Goal: Check status: Check status

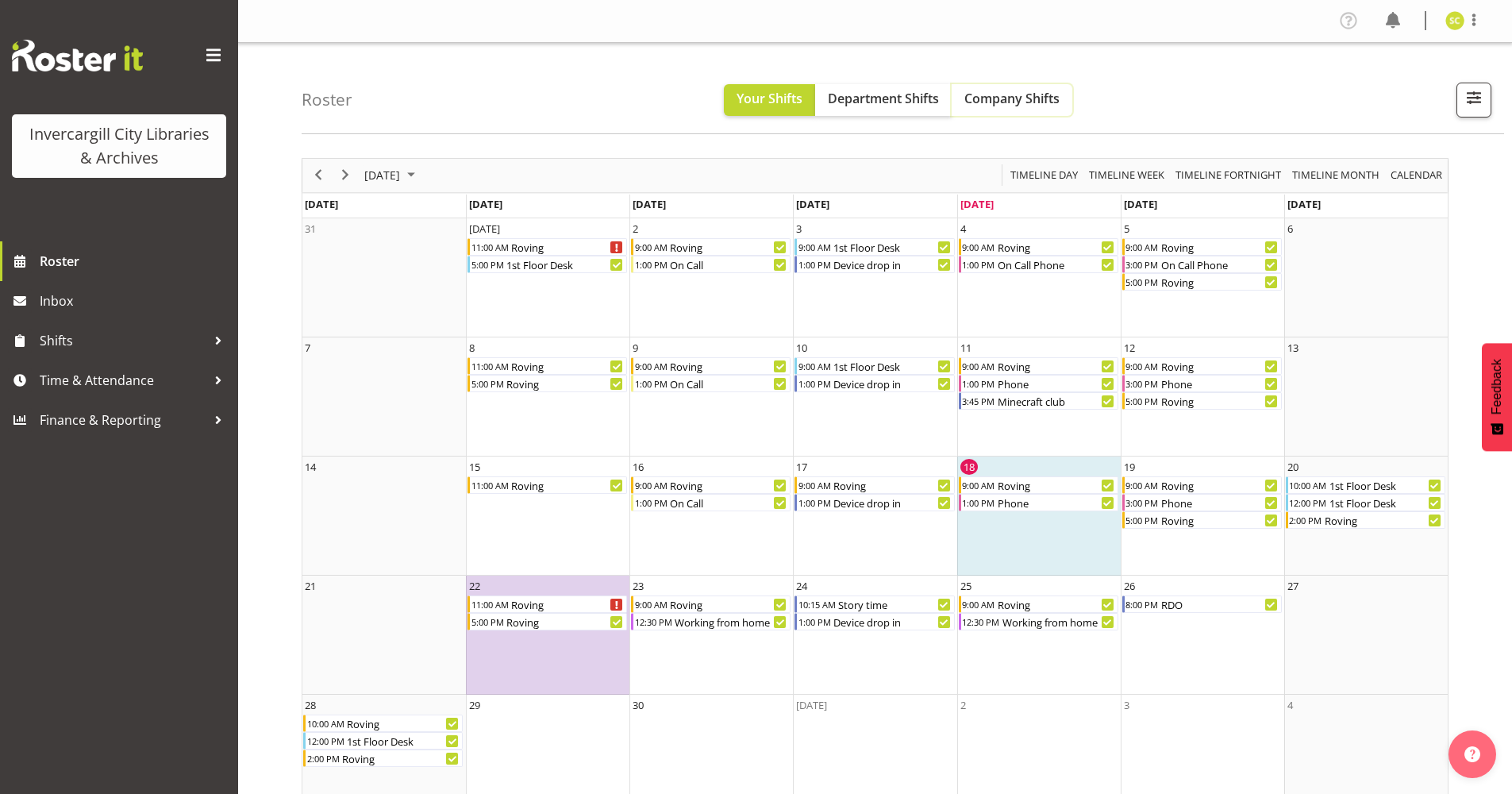
click at [994, 98] on span "Company Shifts" at bounding box center [1012, 98] width 96 height 18
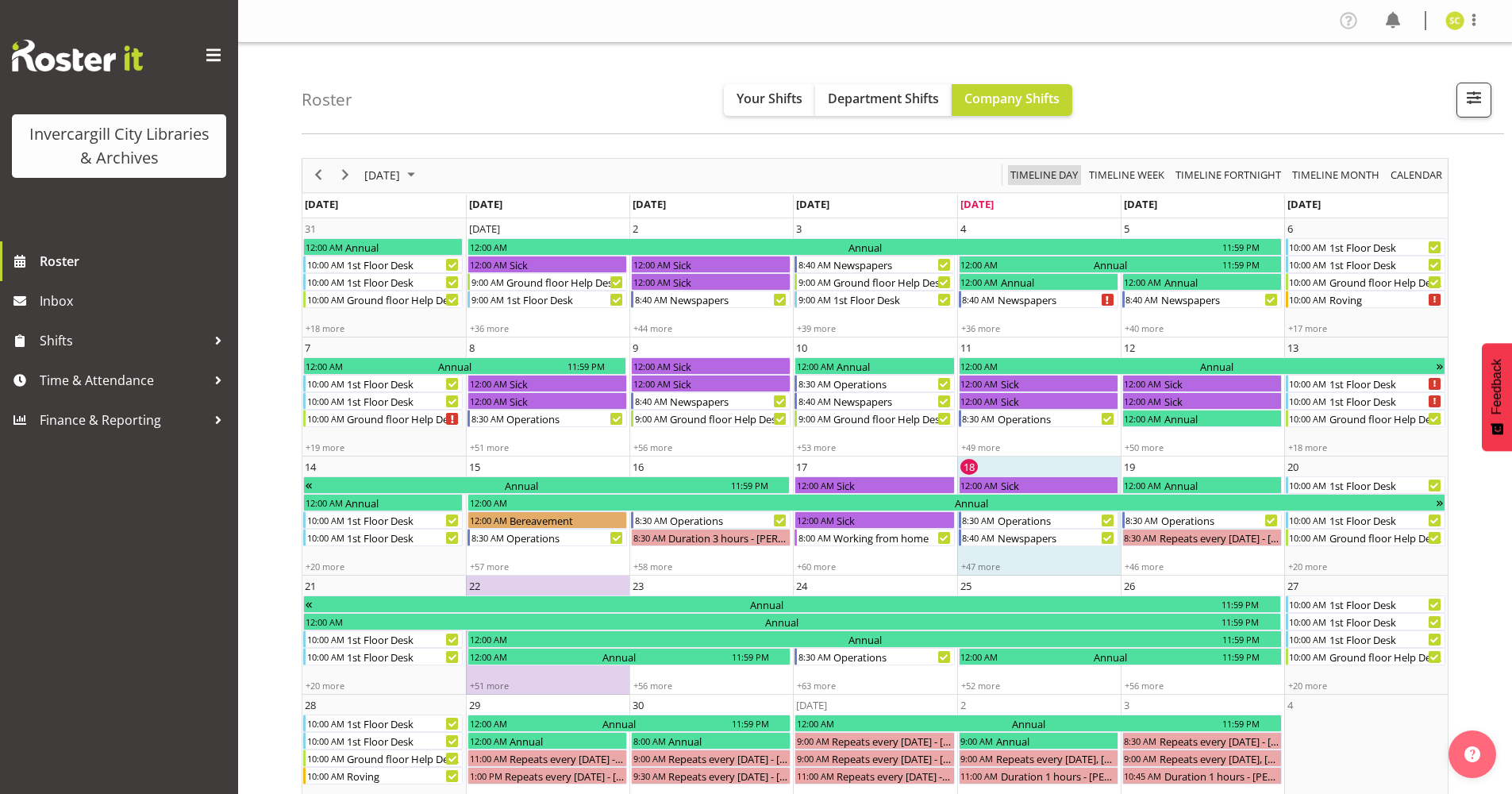
click at [1060, 175] on span "Timeline Day" at bounding box center [1044, 175] width 71 height 20
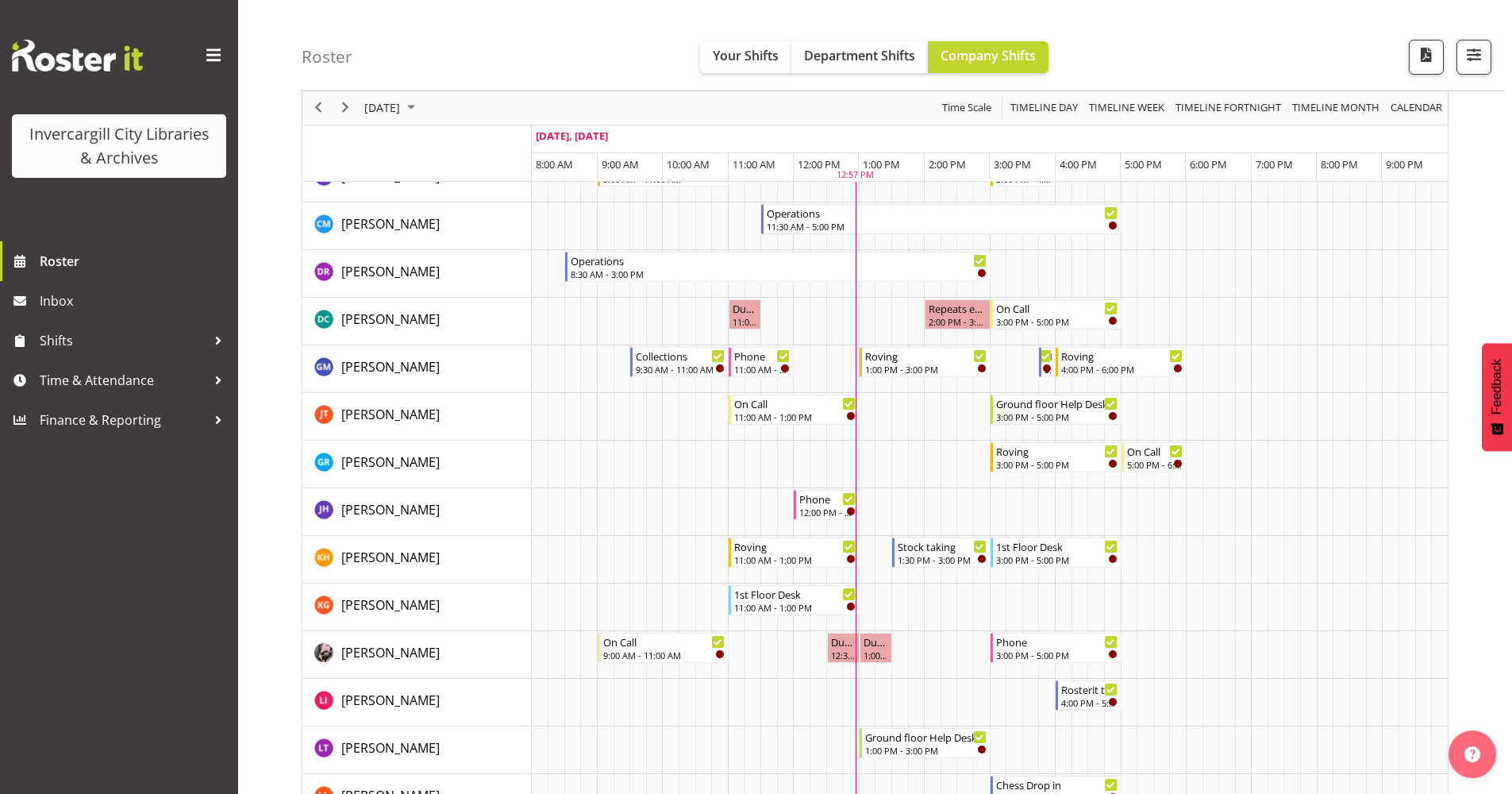
scroll to position [159, 0]
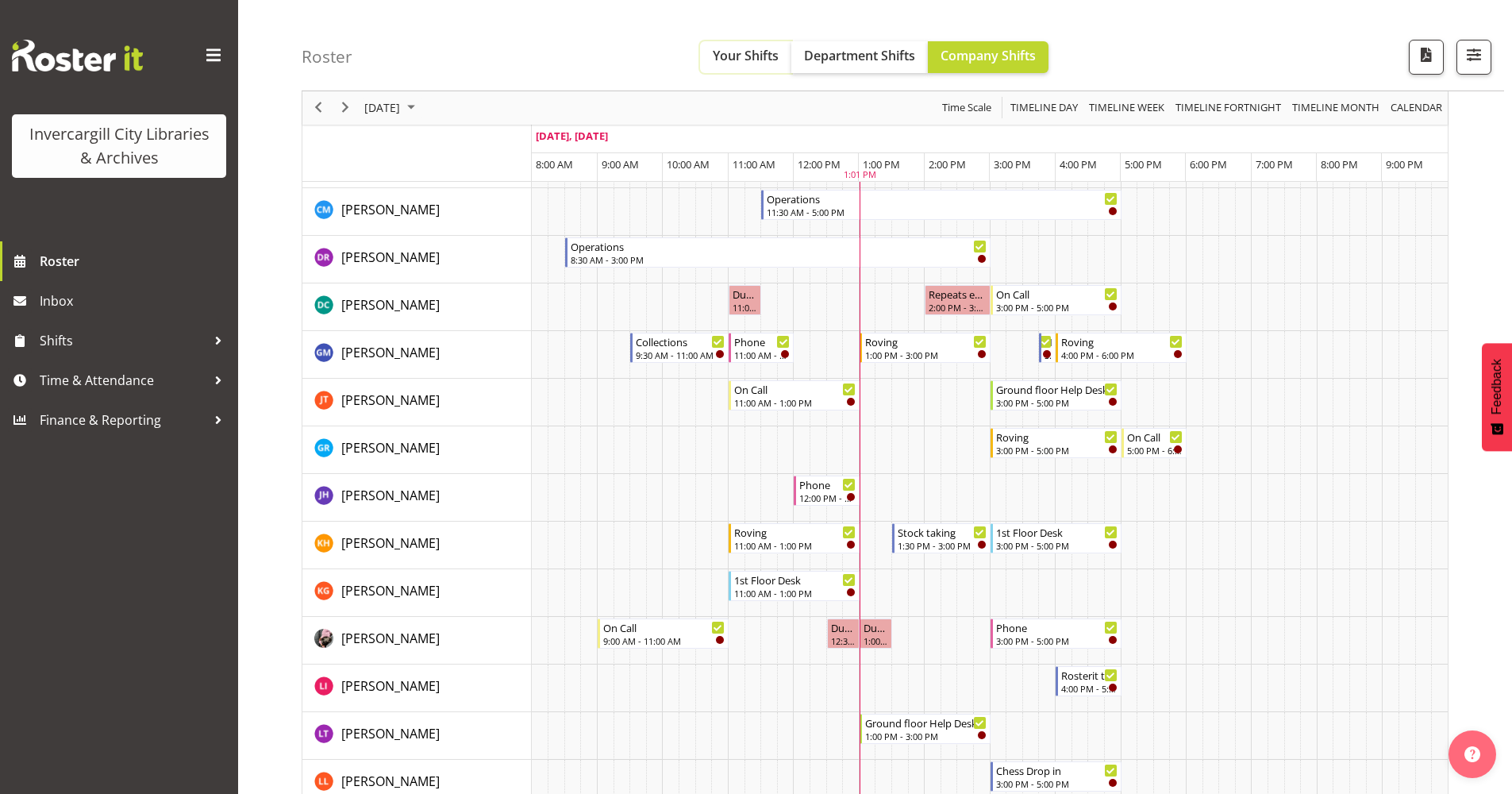
click at [746, 56] on span "Your Shifts" at bounding box center [745, 55] width 66 height 18
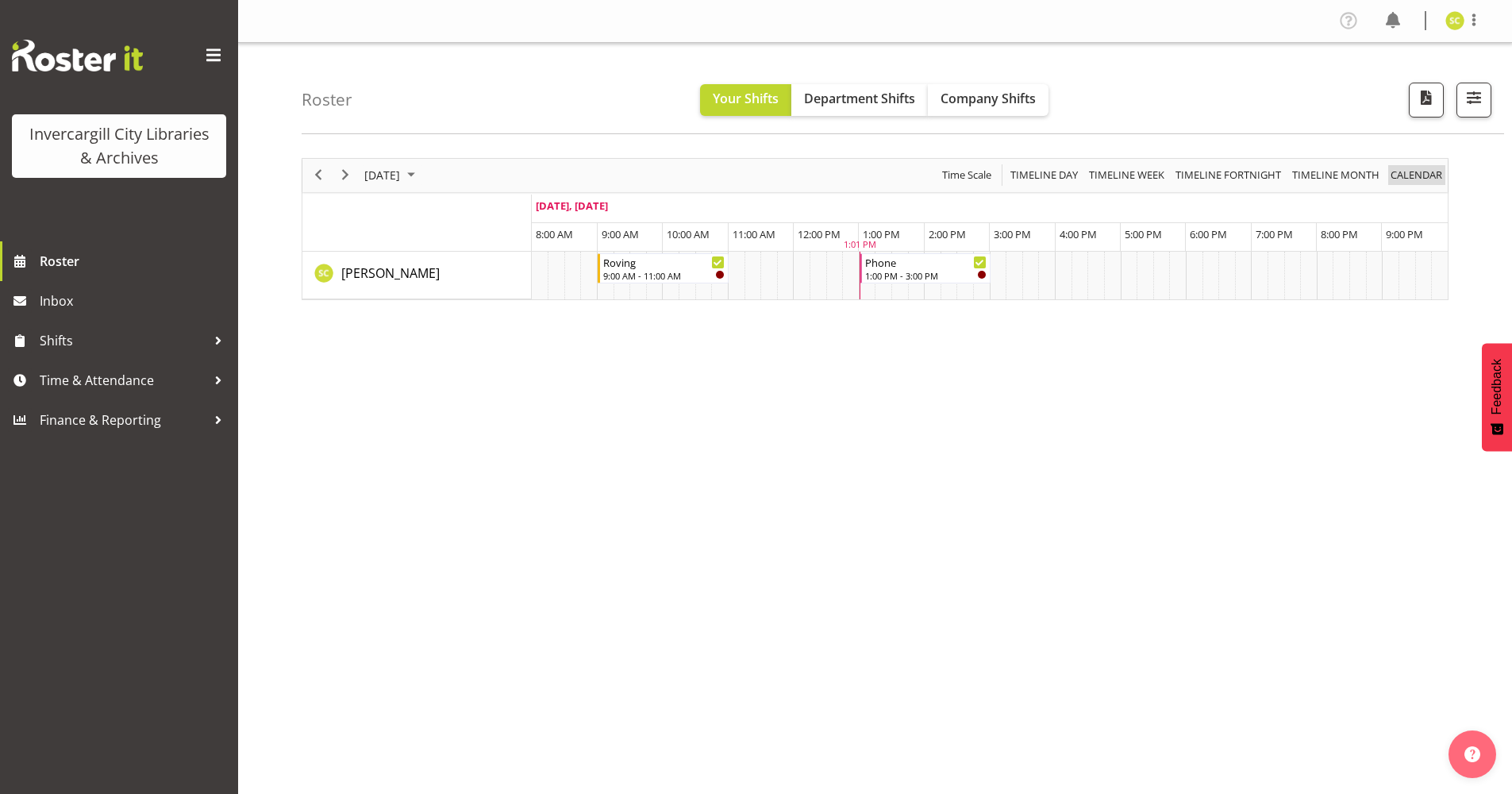
click at [1404, 176] on span "calendar" at bounding box center [1416, 175] width 54 height 20
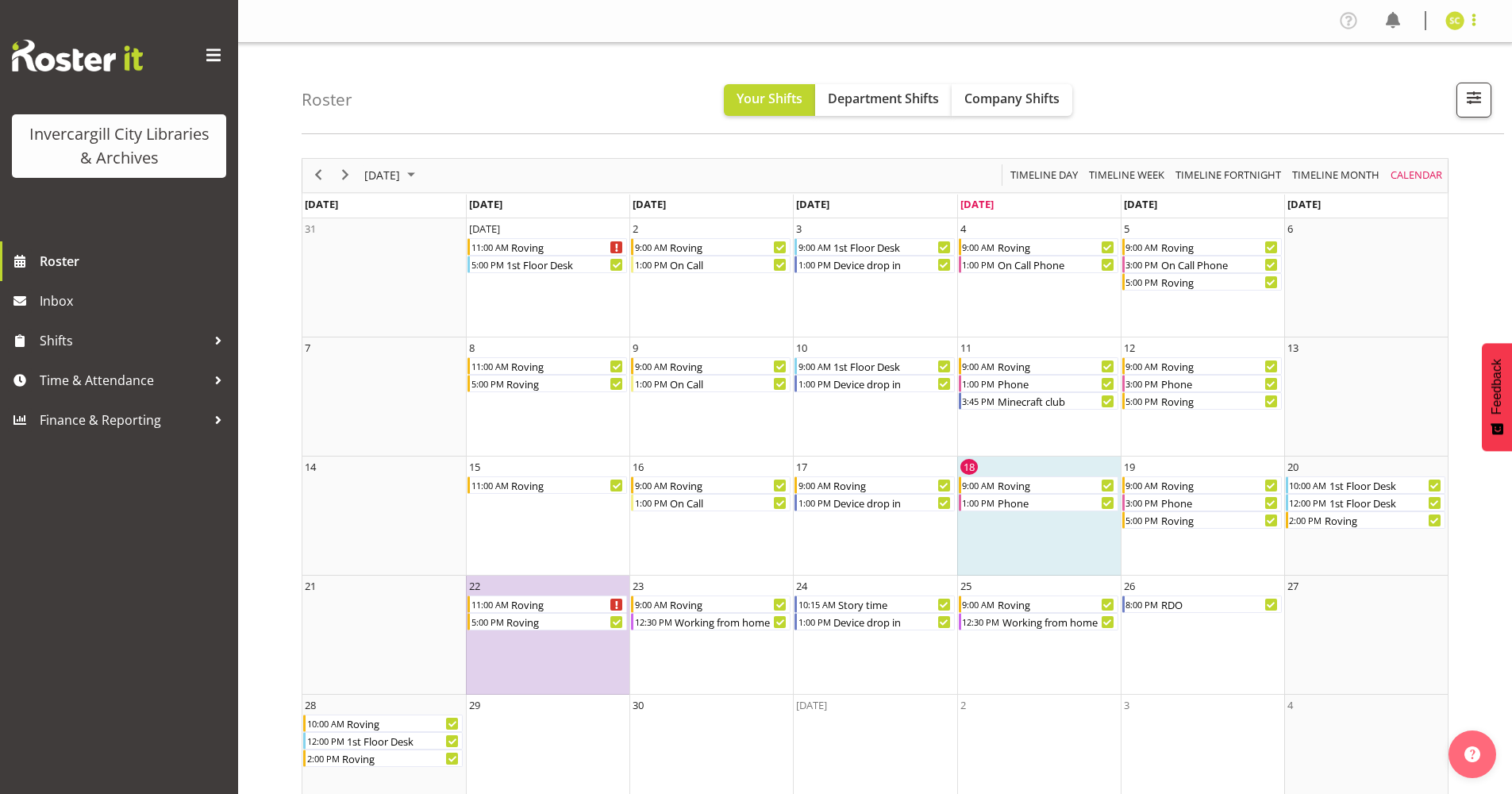
click at [1475, 17] on span at bounding box center [1474, 20] width 19 height 19
click at [1358, 22] on span at bounding box center [1348, 20] width 25 height 25
